Goal: Transaction & Acquisition: Purchase product/service

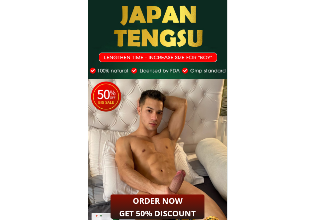
click at [165, 202] on h2 "ORDER NOW GET 50% DISCOUNT" at bounding box center [157, 208] width 85 height 26
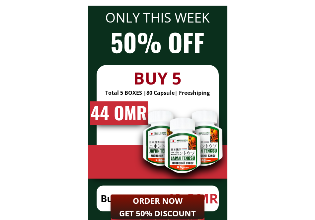
scroll to position [5211, 0]
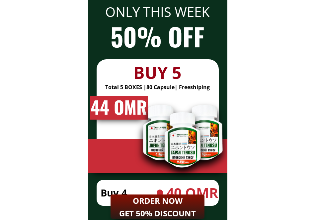
click at [164, 202] on h2 "ORDER NOW GET 50% DISCOUNT" at bounding box center [157, 208] width 85 height 26
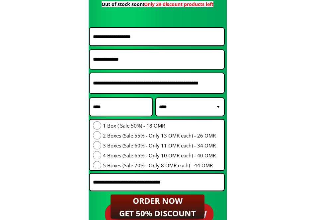
scroll to position [5653, 0]
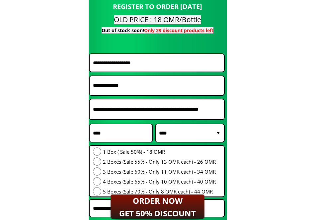
click at [157, 57] on input "text" at bounding box center [156, 63] width 131 height 18
click at [153, 63] on input "text" at bounding box center [156, 63] width 131 height 18
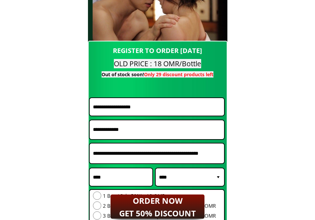
click at [146, 86] on form "**********" at bounding box center [157, 180] width 136 height 231
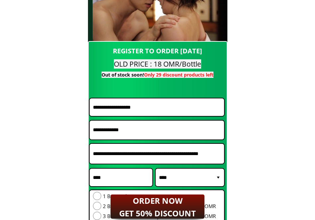
click at [149, 109] on input "text" at bounding box center [156, 108] width 131 height 18
click at [140, 157] on input "text" at bounding box center [156, 154] width 131 height 20
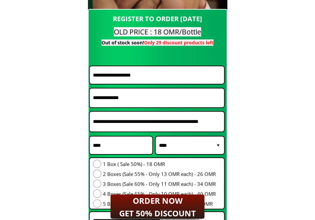
scroll to position [5698, 0]
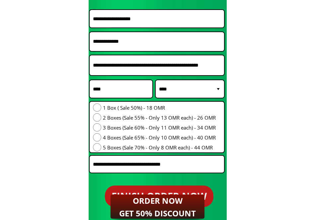
click at [131, 94] on input "text" at bounding box center [120, 89] width 59 height 18
click at [173, 88] on select "**********" at bounding box center [189, 89] width 65 height 18
click at [123, 93] on input "text" at bounding box center [120, 89] width 59 height 18
click at [157, 108] on span "1 Box ( Sale 50%) - 18 OMR" at bounding box center [159, 108] width 113 height 8
click at [152, 17] on input "text" at bounding box center [156, 19] width 131 height 18
